Goal: Information Seeking & Learning: Learn about a topic

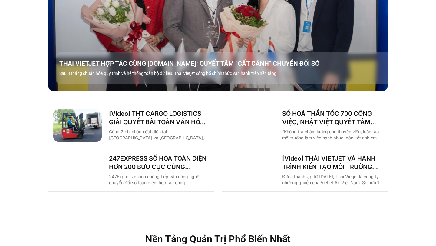
scroll to position [898, 0]
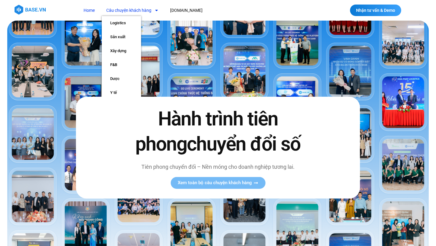
click at [148, 9] on link "Câu chuyện khách hàng" at bounding box center [132, 10] width 61 height 11
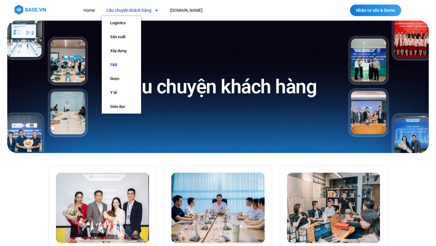
click at [123, 70] on link "F&B" at bounding box center [121, 65] width 39 height 14
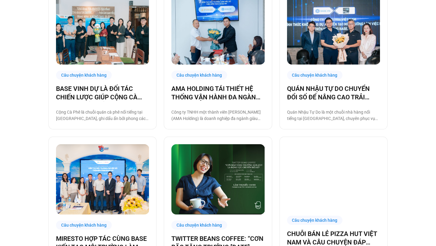
scroll to position [180, 0]
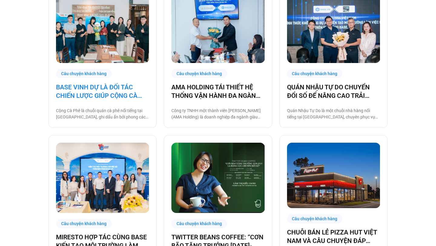
click at [108, 99] on link "BASE VINH DỰ LÀ ĐỐI TÁC CHIẾN LƯỢC GIÚP CỘNG CÀ PHÊ CHUYỂN ĐỔI SỐ VẬN HÀNH!" at bounding box center [102, 91] width 93 height 17
